Goal: Task Accomplishment & Management: Manage account settings

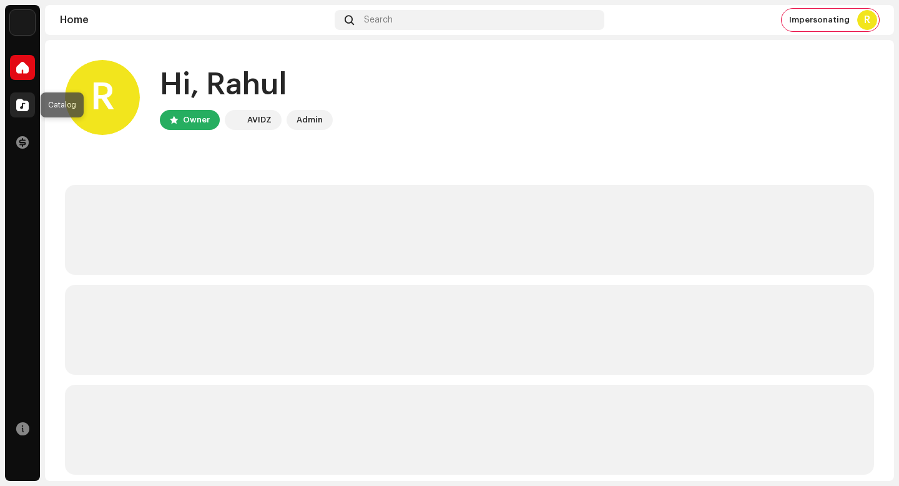
click at [22, 106] on span at bounding box center [22, 105] width 12 height 10
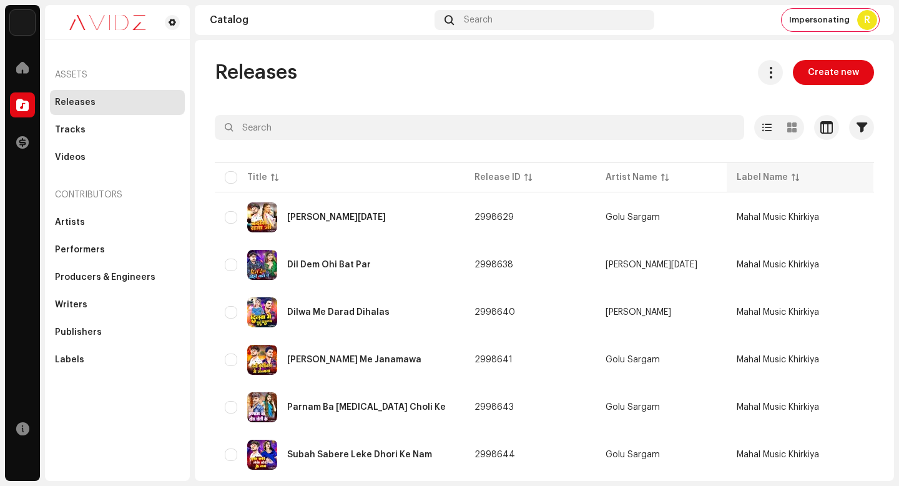
click at [772, 78] on button at bounding box center [770, 72] width 25 height 25
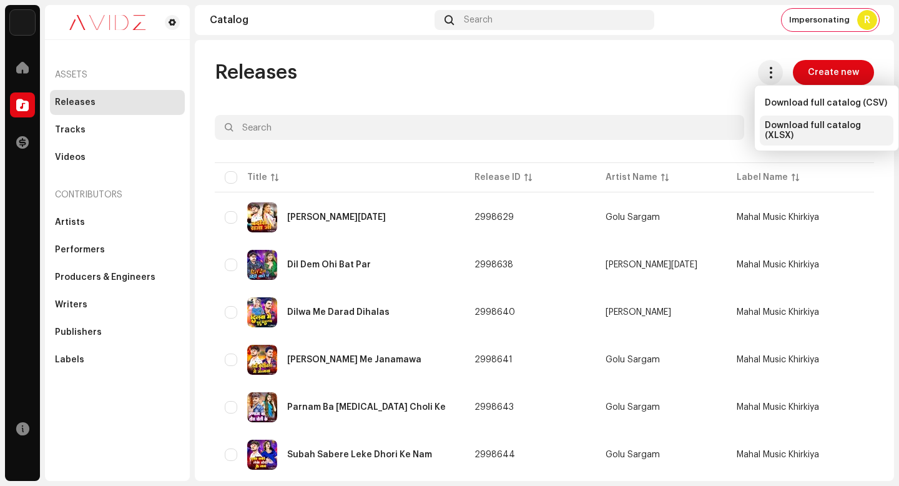
click at [819, 126] on span "Download full catalog (XLSX)" at bounding box center [827, 131] width 124 height 20
click at [490, 83] on div "Releases Create new" at bounding box center [544, 72] width 659 height 25
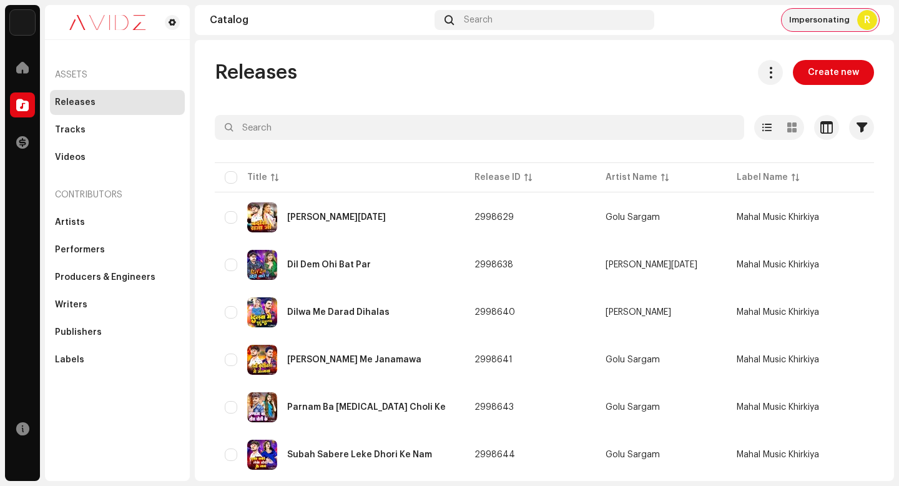
click at [826, 22] on span "Impersonating" at bounding box center [819, 20] width 61 height 10
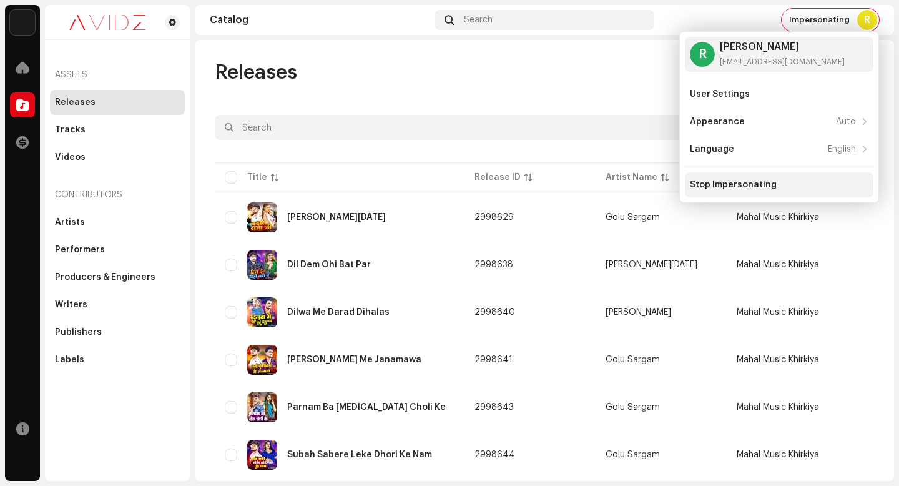
click at [786, 189] on div "Stop Impersonating" at bounding box center [779, 185] width 179 height 10
